Goal: Information Seeking & Learning: Learn about a topic

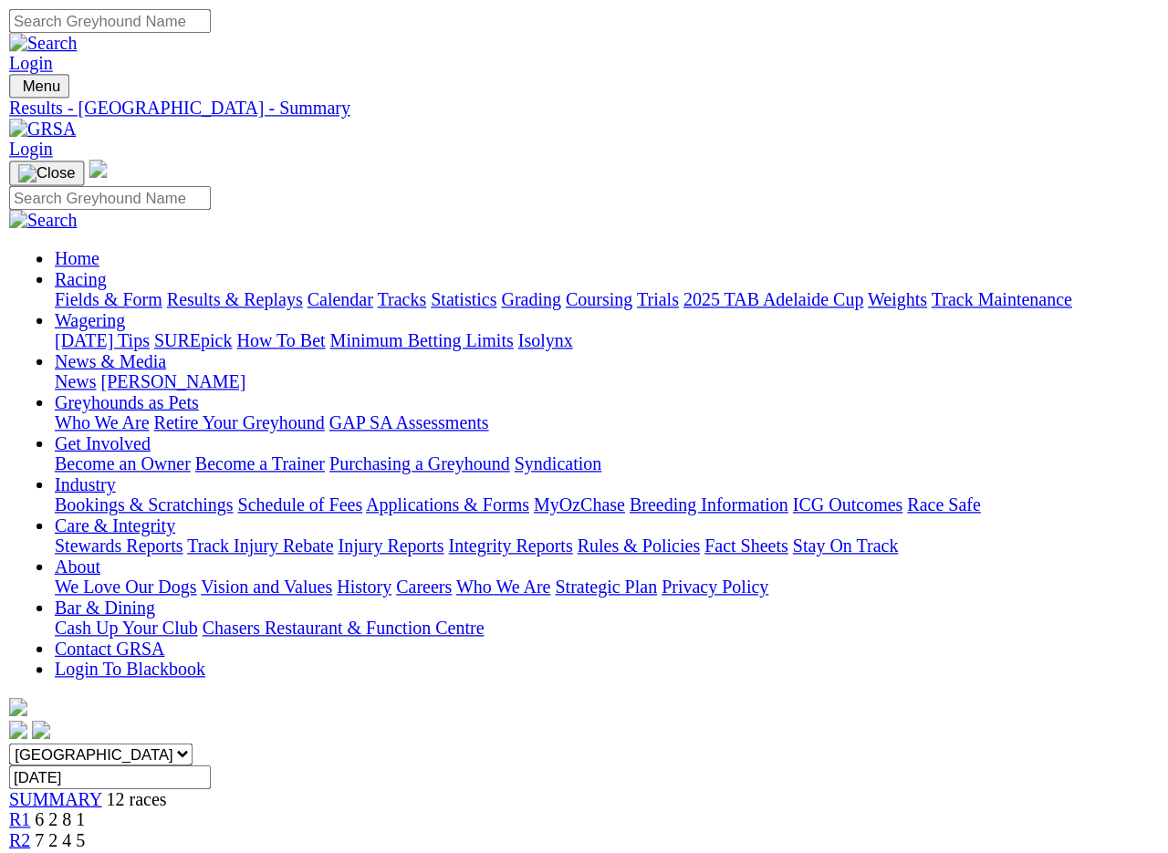
scroll to position [5, 0]
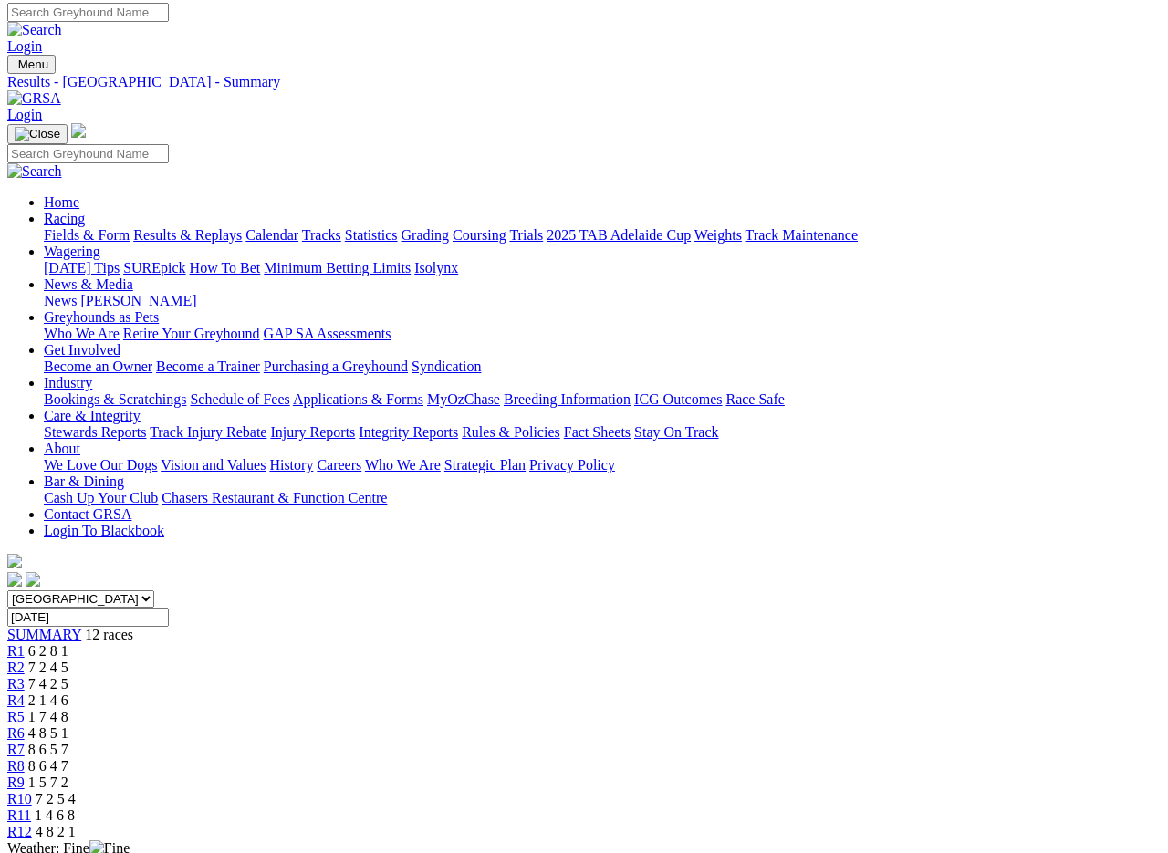
click at [61, 90] on img at bounding box center [34, 98] width 54 height 16
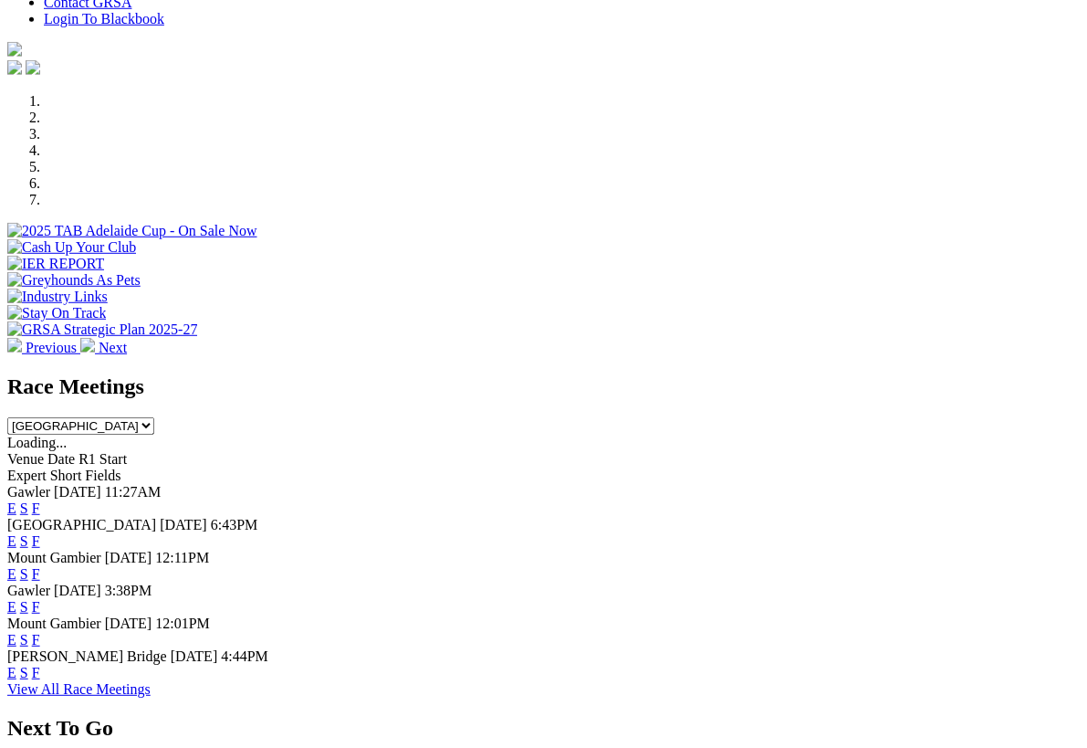
scroll to position [484, 0]
click at [40, 500] on link "F" at bounding box center [36, 508] width 8 height 16
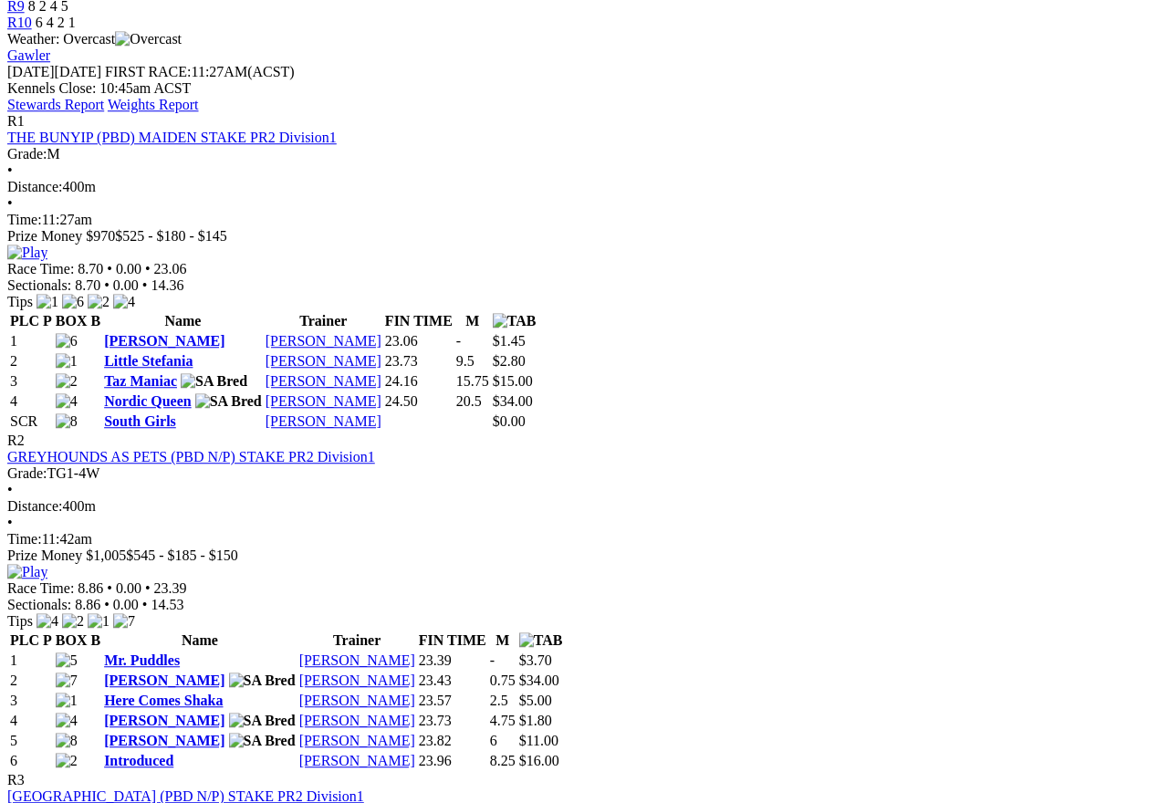
scroll to position [780, 0]
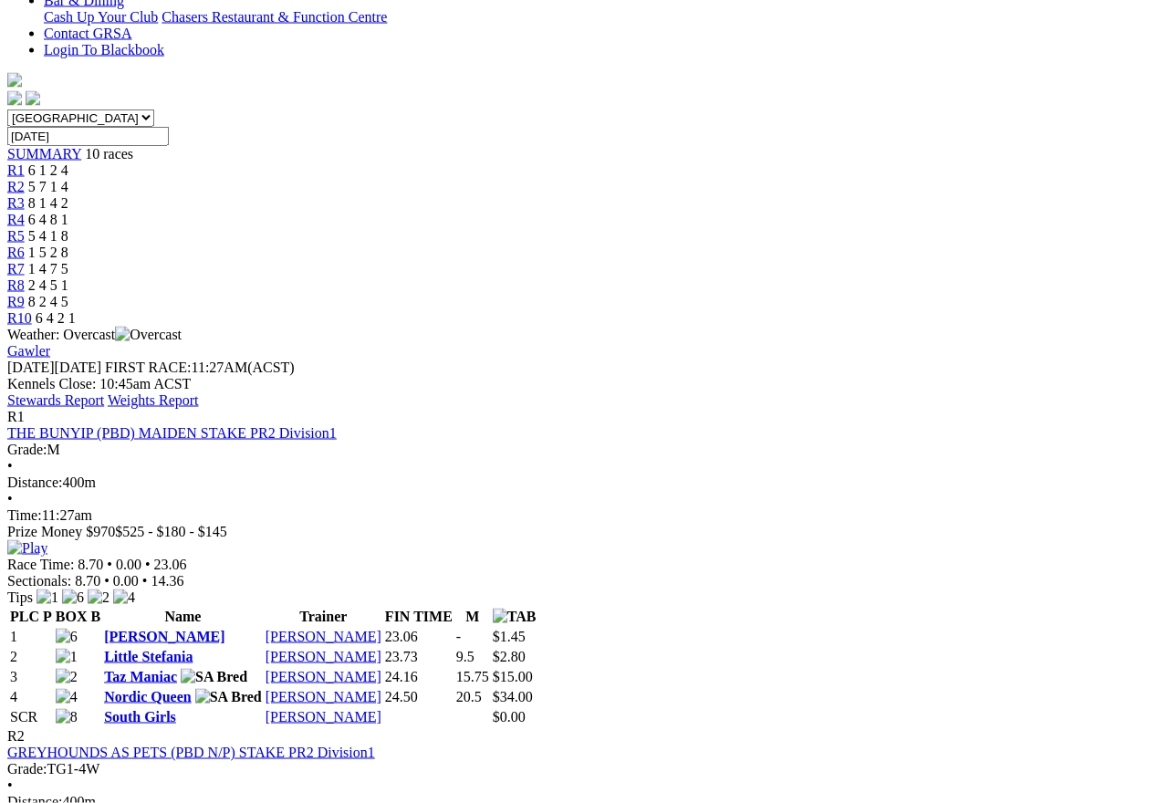
scroll to position [487, 0]
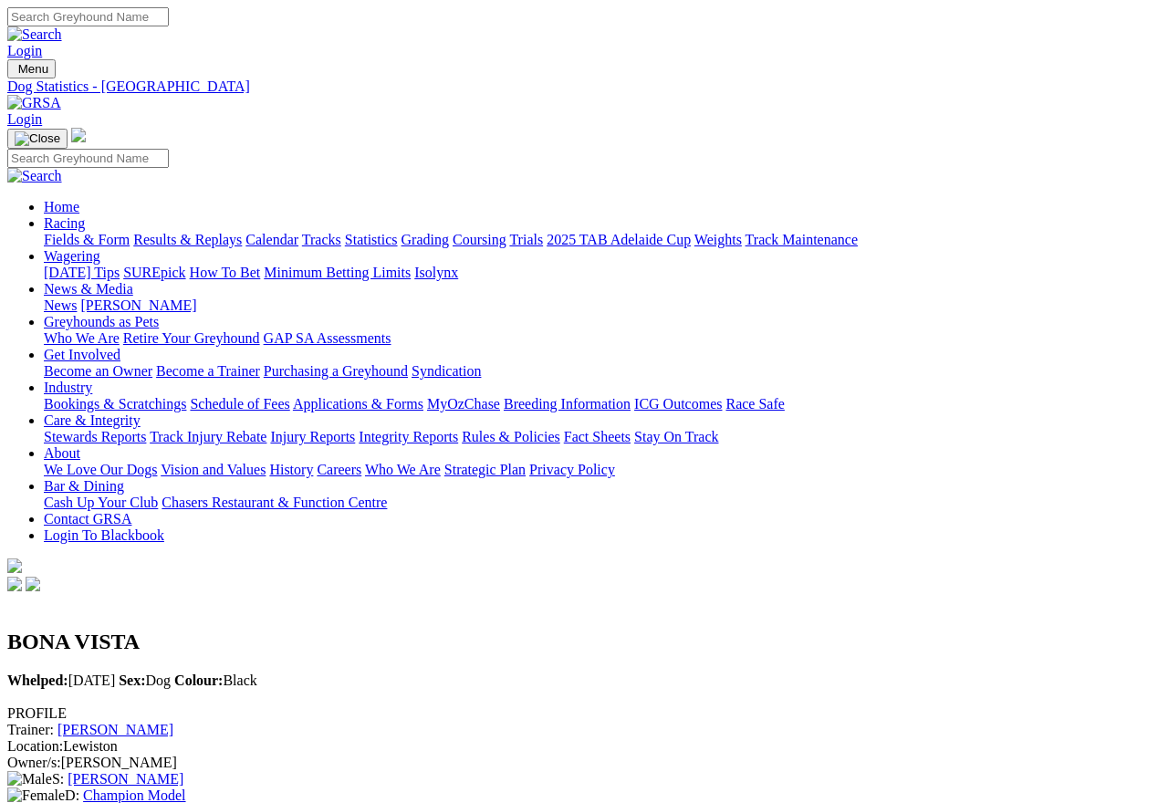
scroll to position [37, 0]
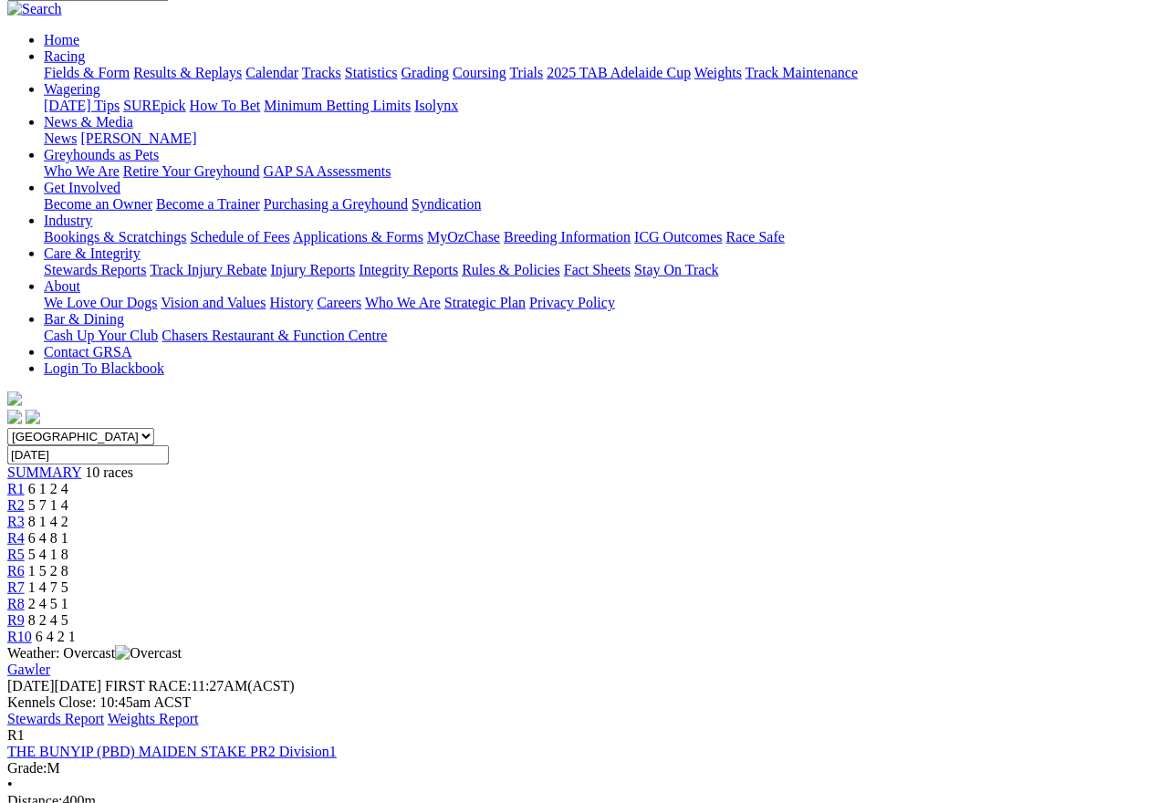
scroll to position [168, 0]
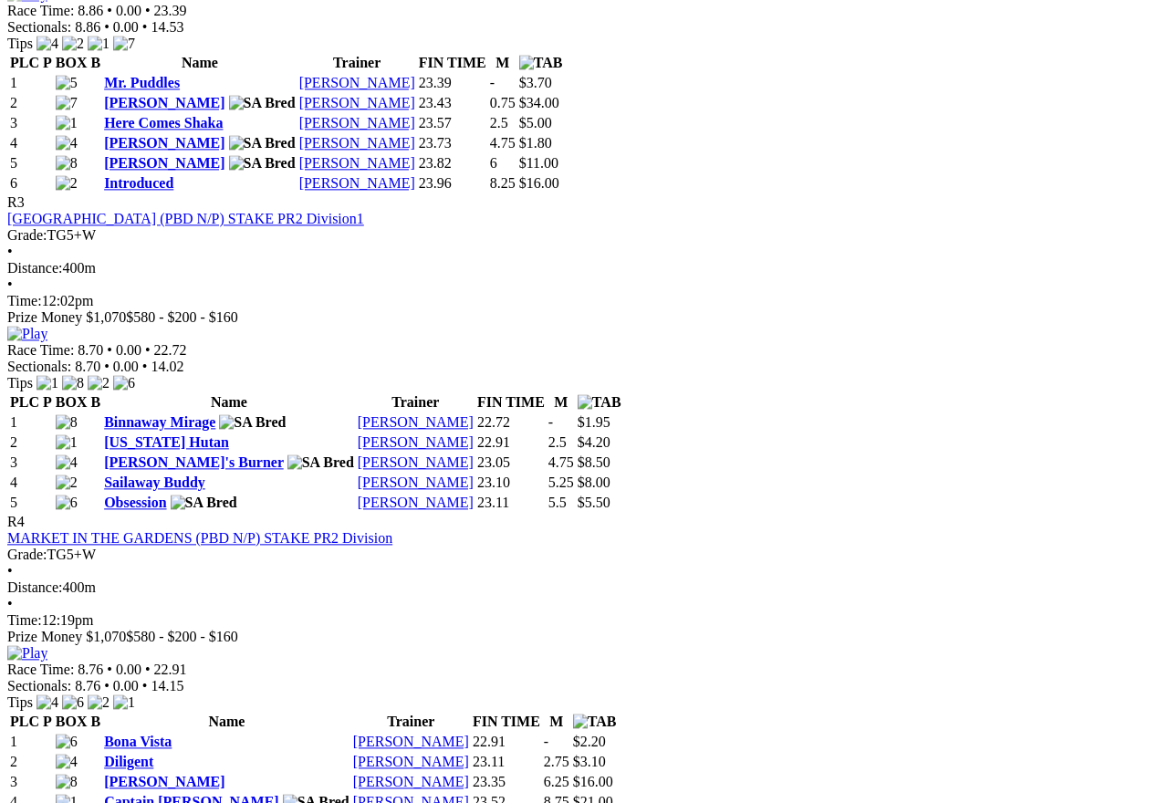
scroll to position [1359, 0]
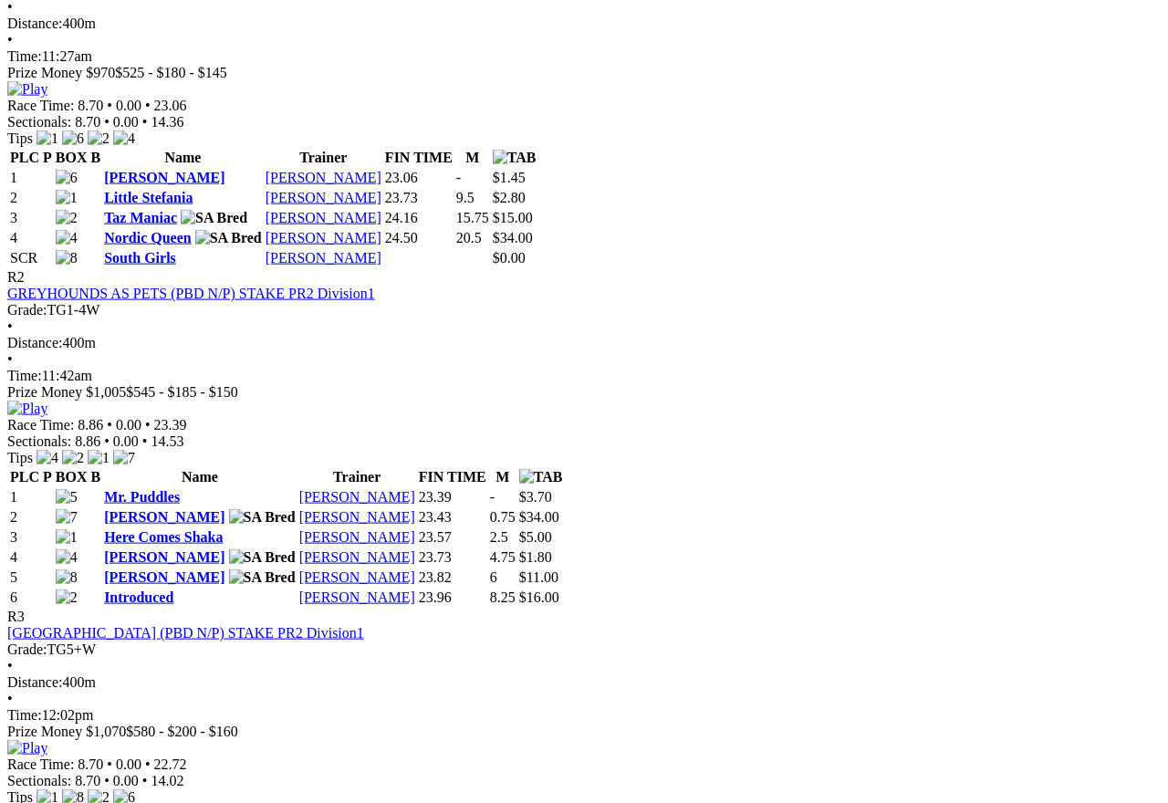
scroll to position [947, 0]
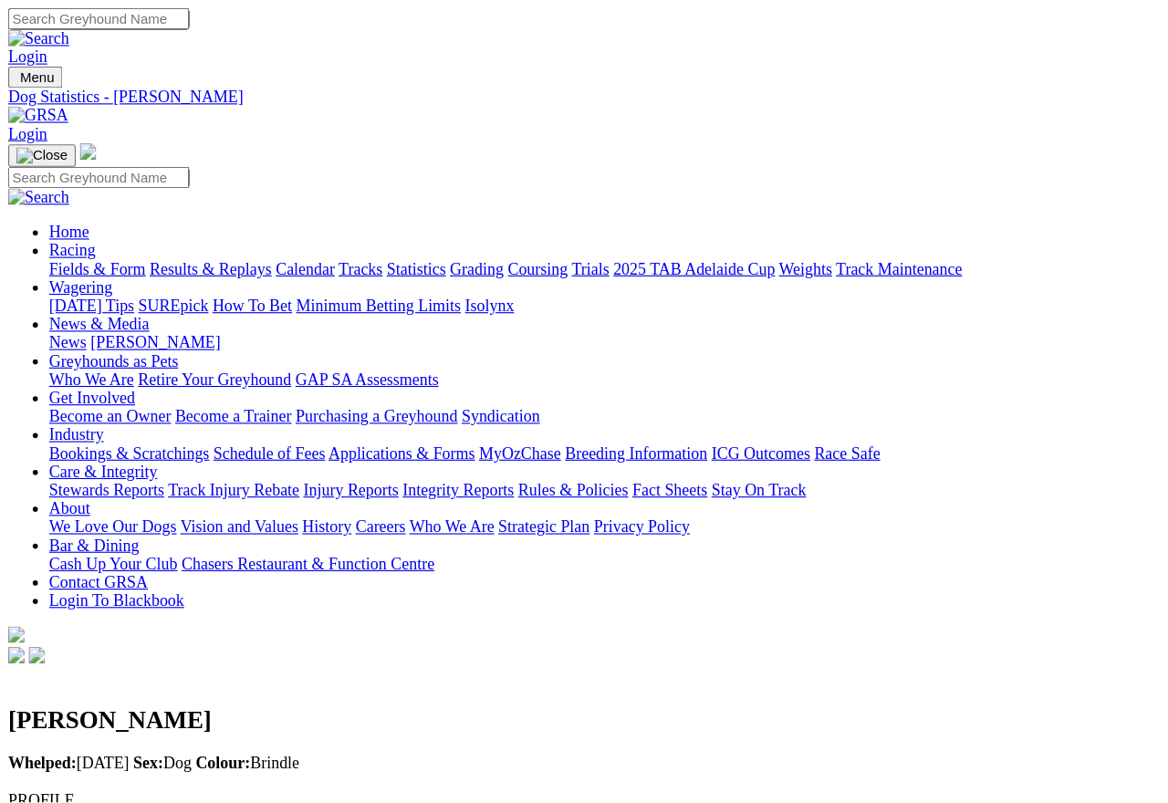
scroll to position [33, 0]
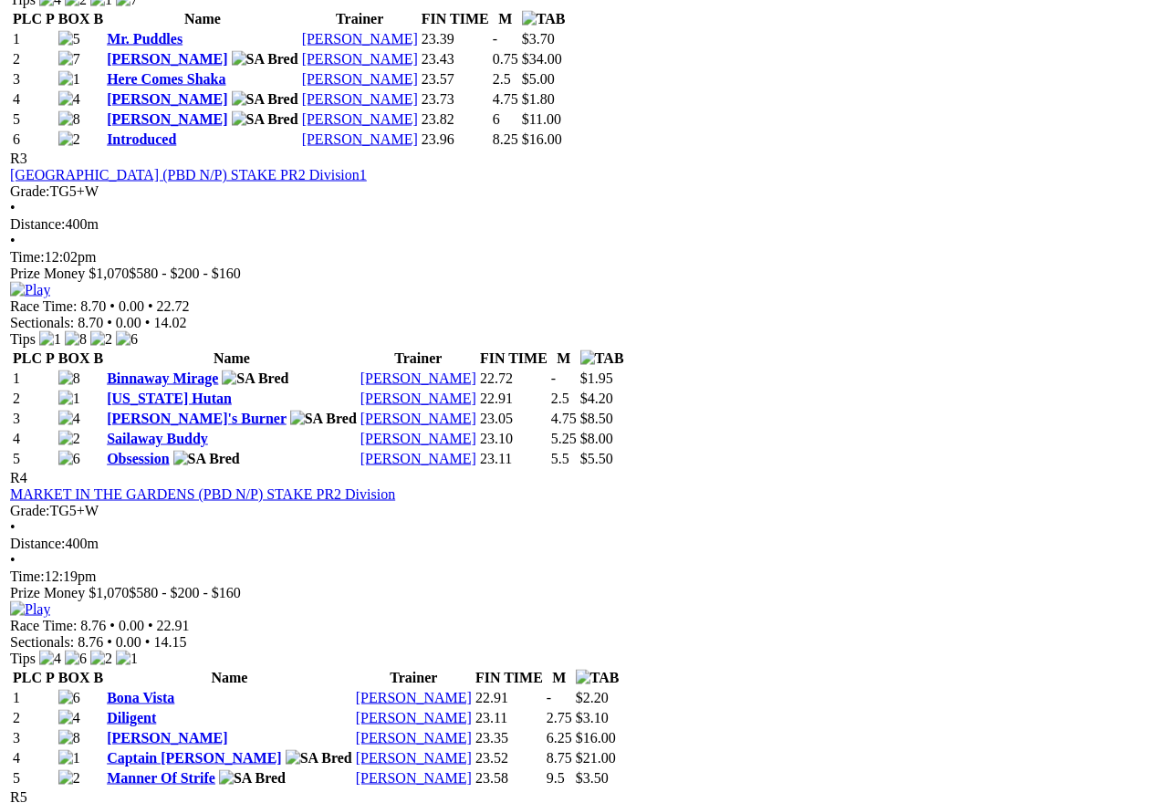
scroll to position [1406, 0]
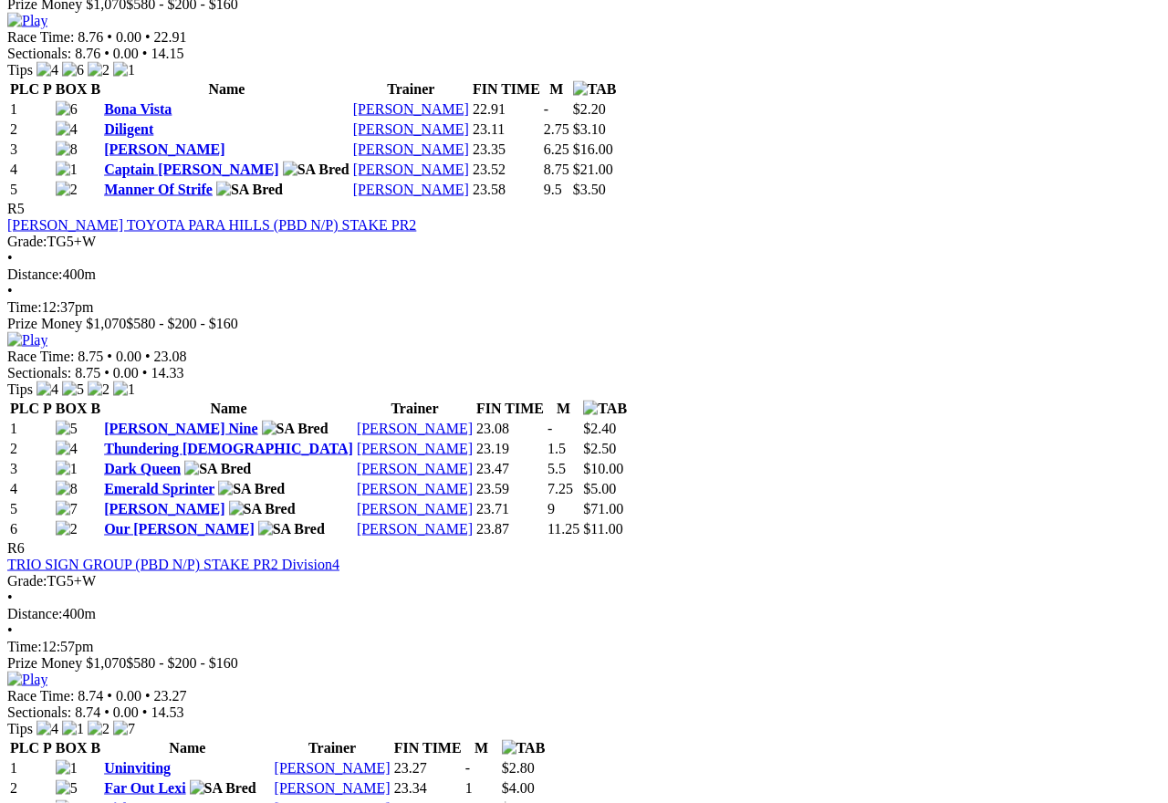
scroll to position [1994, 0]
